Goal: Information Seeking & Learning: Learn about a topic

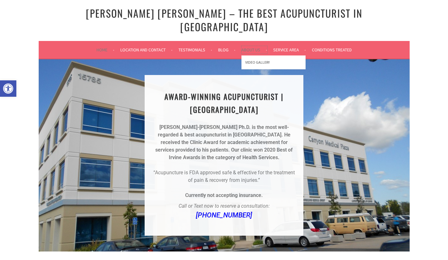
click at [258, 46] on link "About Us" at bounding box center [255, 50] width 26 height 8
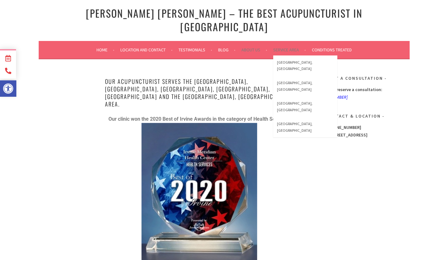
click at [291, 43] on li "Service Area Irvine, CA Mission Viejo, CA Lake Forest, CA Laguna Beach, CA" at bounding box center [292, 49] width 38 height 15
click at [292, 55] on link "[GEOGRAPHIC_DATA], [GEOGRAPHIC_DATA]" at bounding box center [305, 65] width 64 height 20
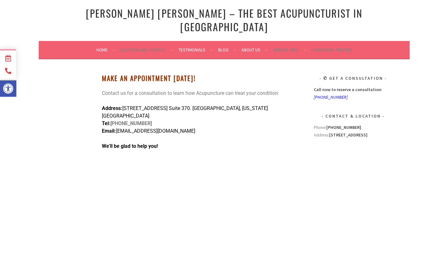
click at [337, 46] on link "Conditions Treated" at bounding box center [332, 50] width 40 height 8
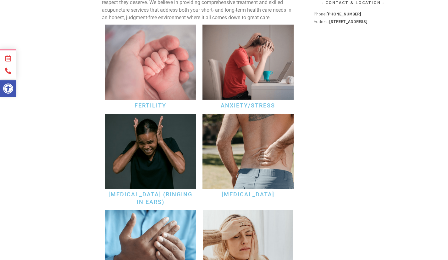
scroll to position [189, 0]
